Goal: Information Seeking & Learning: Check status

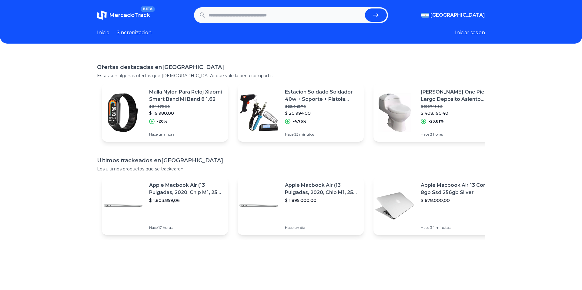
click at [233, 20] on input "text" at bounding box center [285, 14] width 154 height 13
type input "**********"
click at [365, 8] on button "submit" at bounding box center [376, 14] width 22 height 13
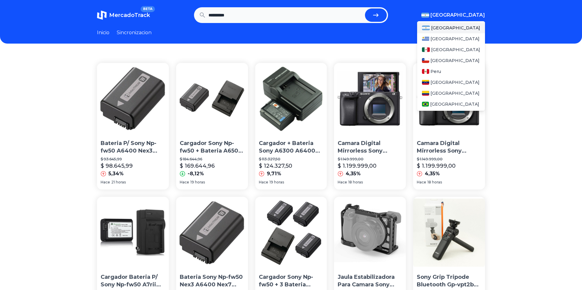
click at [470, 15] on span "[GEOGRAPHIC_DATA]" at bounding box center [457, 15] width 55 height 7
click at [441, 50] on span "[GEOGRAPHIC_DATA]" at bounding box center [455, 50] width 49 height 6
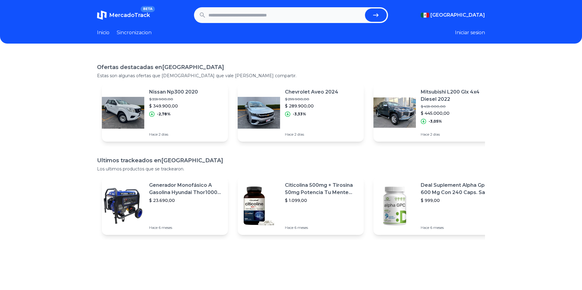
click at [278, 13] on input "text" at bounding box center [285, 14] width 154 height 13
type input "*****"
click at [365, 8] on button "submit" at bounding box center [376, 14] width 22 height 13
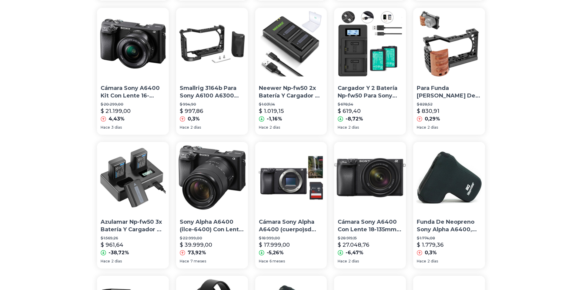
scroll to position [179, 0]
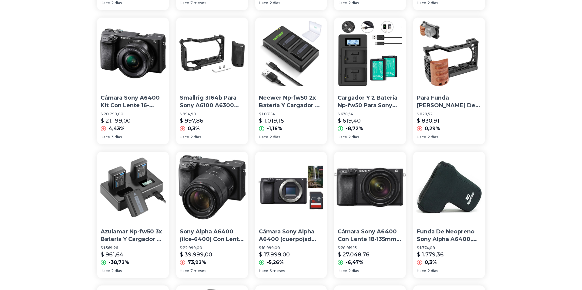
click at [137, 100] on p "Cámara Sony A6400 Kit Con Lente 16-50mm" at bounding box center [133, 101] width 65 height 15
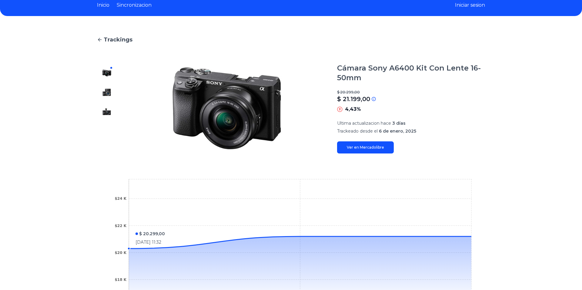
scroll to position [27, 0]
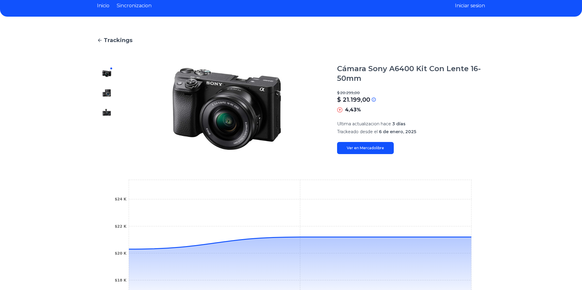
click at [100, 41] on icon at bounding box center [99, 40] width 5 height 5
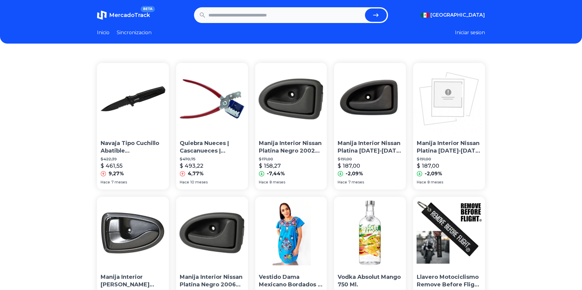
click at [226, 18] on input "text" at bounding box center [285, 14] width 154 height 13
type input "**********"
click at [365, 8] on button "submit" at bounding box center [376, 14] width 22 height 13
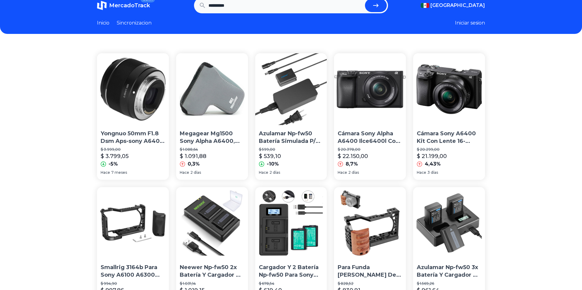
scroll to position [8, 0]
